Goal: Task Accomplishment & Management: Complete application form

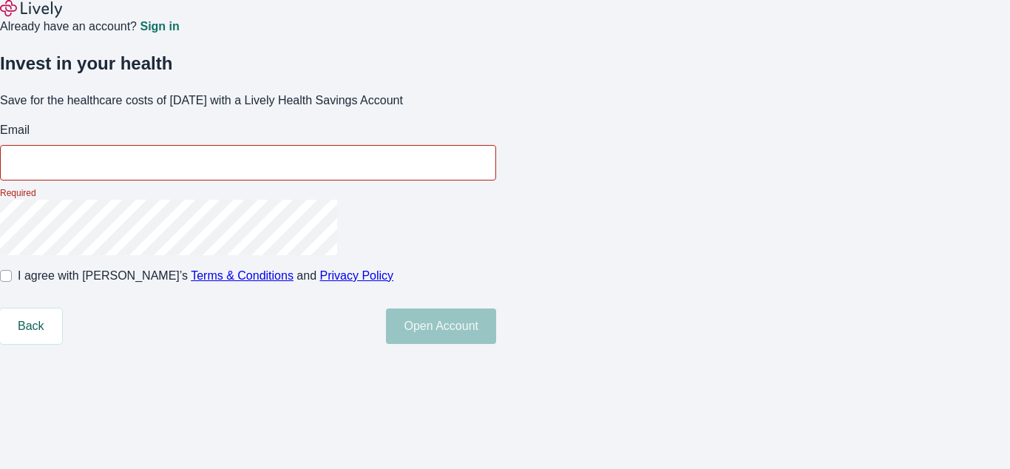
click at [496, 200] on p "Required" at bounding box center [248, 192] width 496 height 13
click at [496, 178] on input "Email" at bounding box center [248, 163] width 496 height 30
click at [496, 200] on p "Required" at bounding box center [248, 192] width 496 height 13
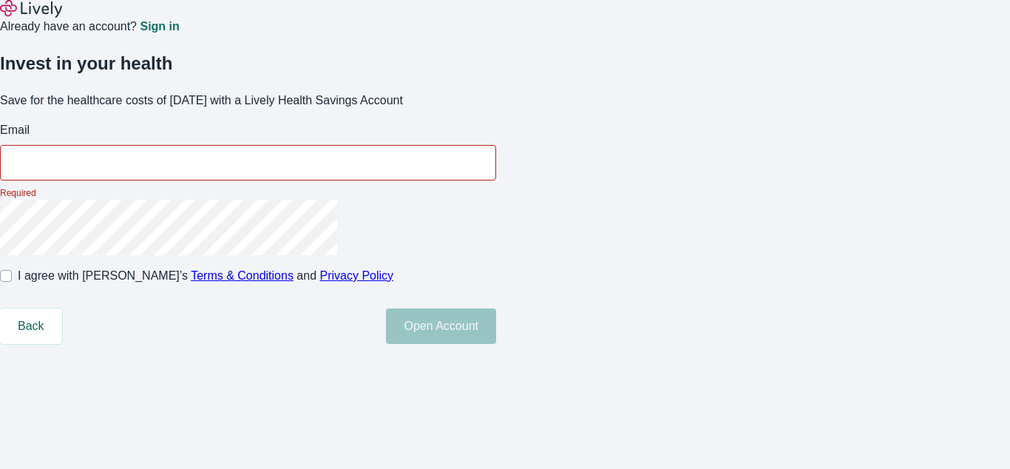
click at [496, 178] on input "Email" at bounding box center [248, 163] width 496 height 30
click at [505, 22] on div "Already have an account? Sign in" at bounding box center [505, 18] width 1010 height 36
click at [505, 21] on div "Already have an account? Sign in" at bounding box center [505, 18] width 1010 height 36
click at [55, 18] on img at bounding box center [31, 9] width 62 height 18
